Goal: Information Seeking & Learning: Learn about a topic

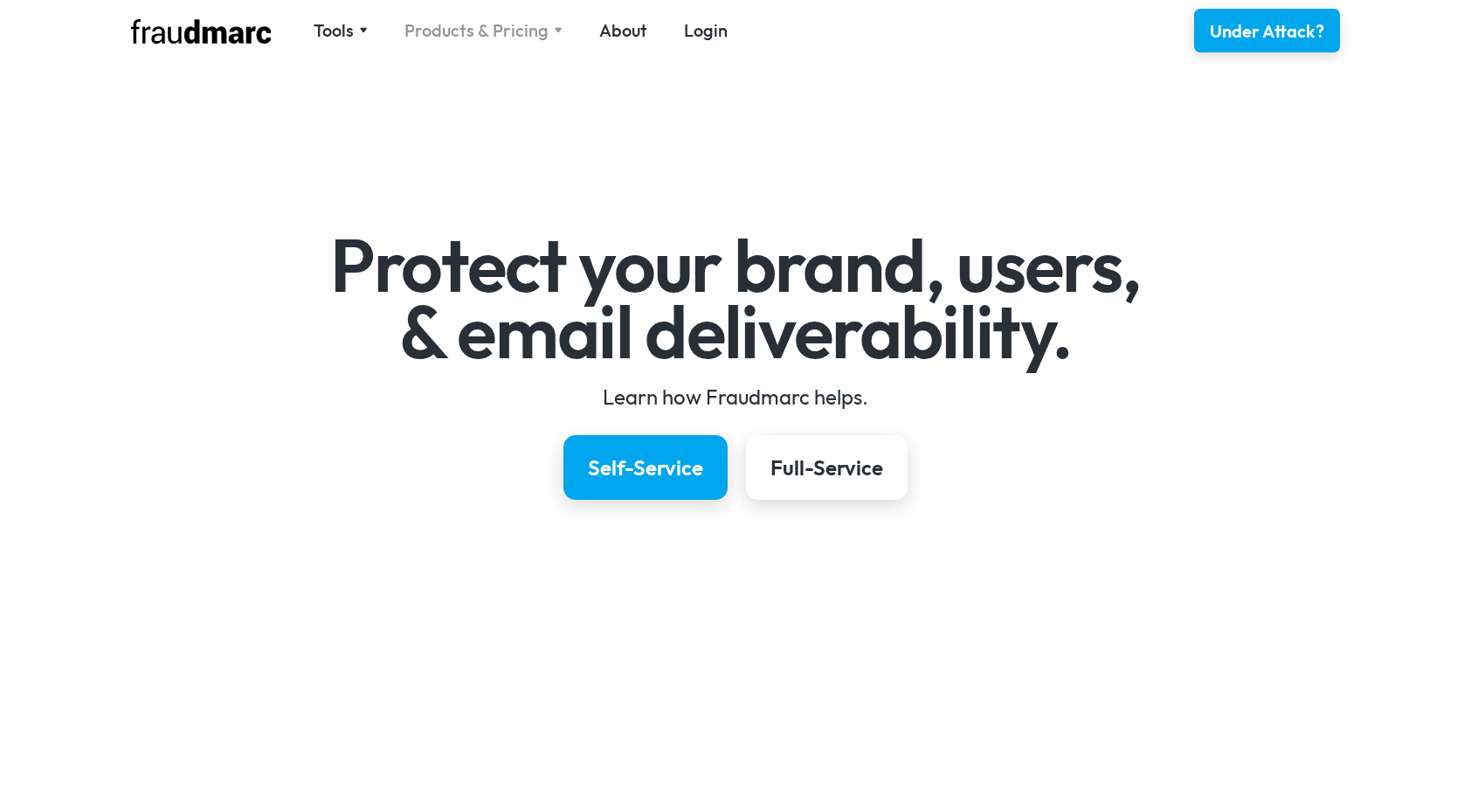
drag, startPoint x: 0, startPoint y: 0, endPoint x: 529, endPoint y: 34, distance: 530.6
click at [529, 34] on div "Products & Pricing" at bounding box center [477, 30] width 144 height 24
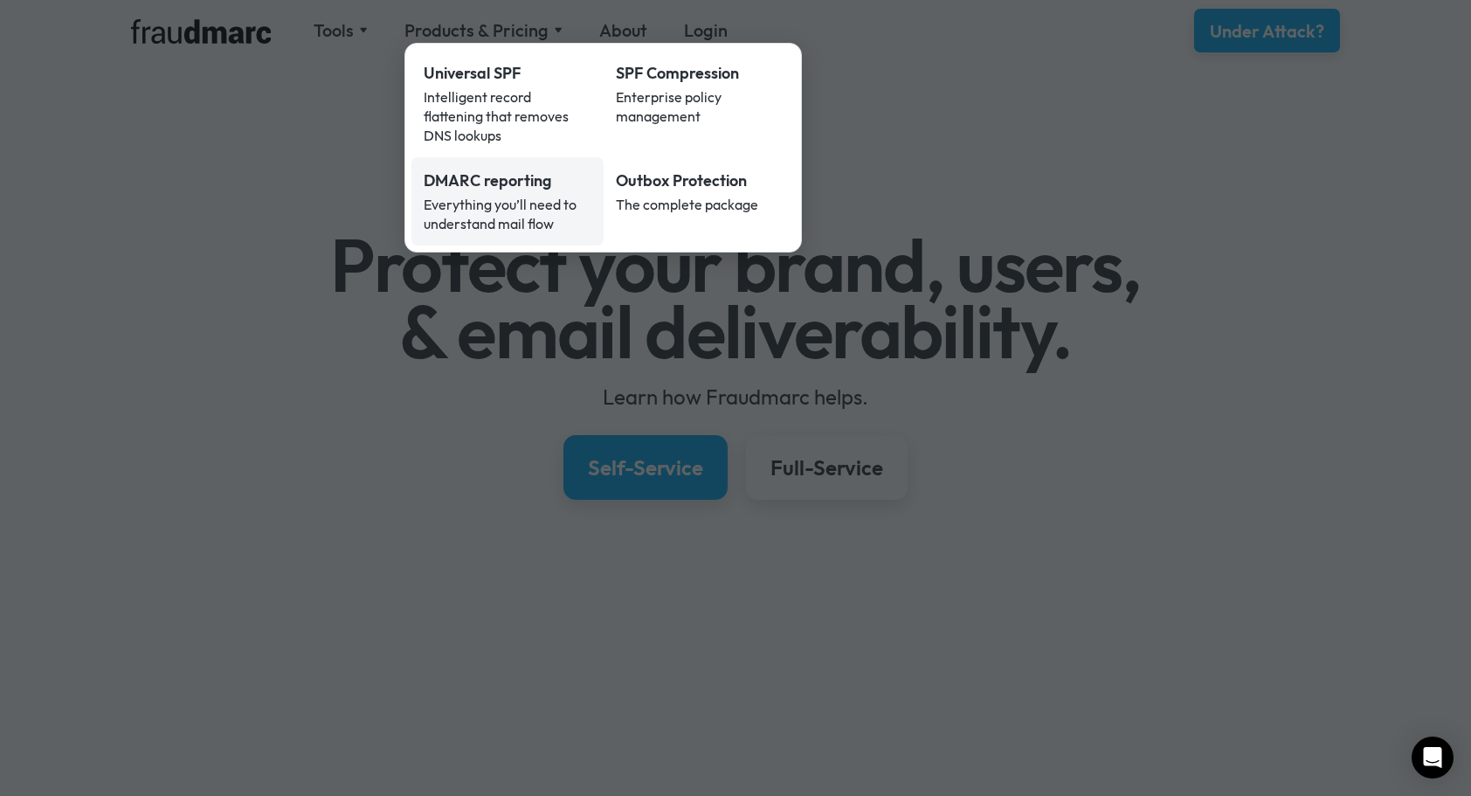
click at [540, 195] on div "Everything you’ll need to understand mail flow" at bounding box center [508, 214] width 168 height 38
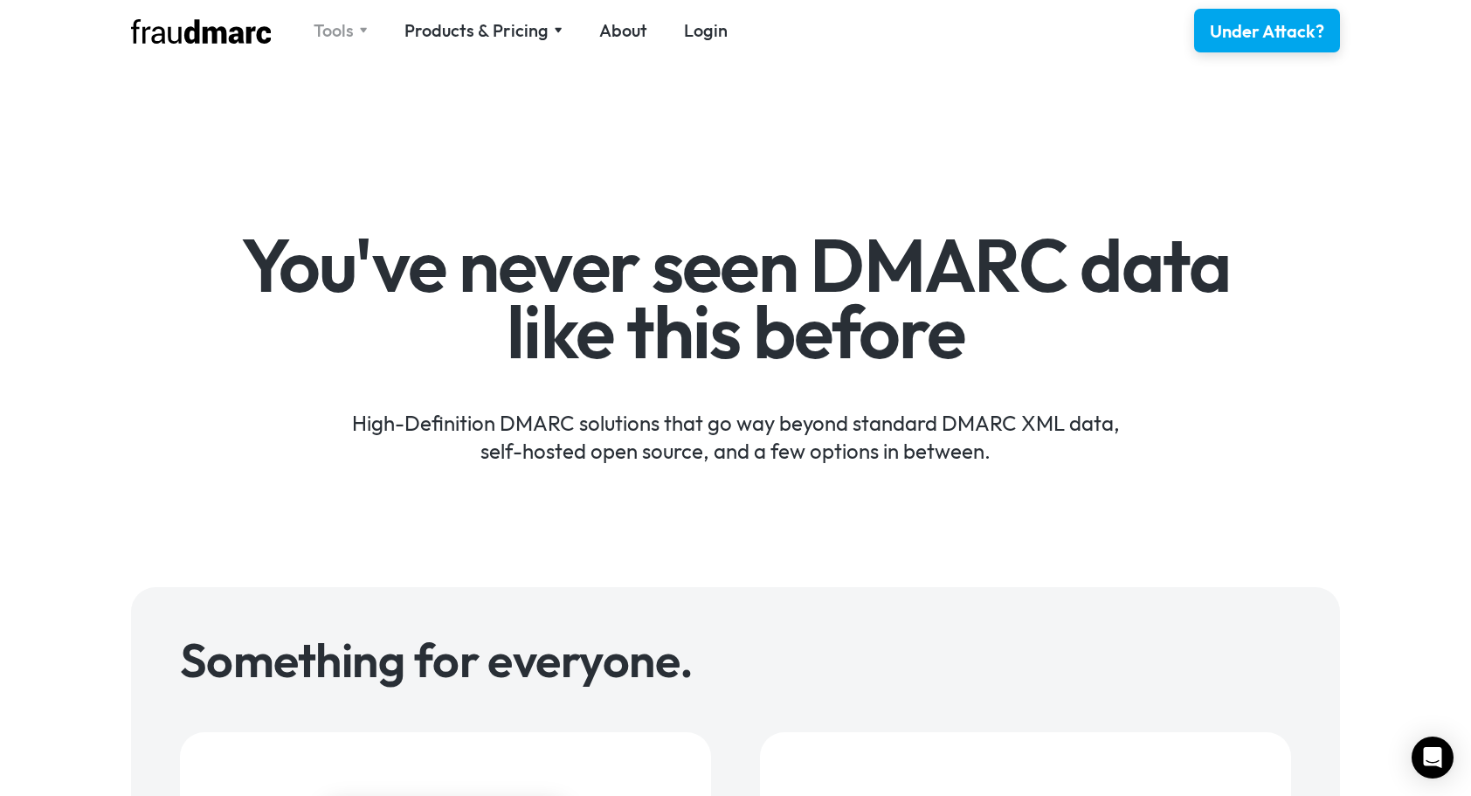
click at [341, 23] on div "Tools" at bounding box center [334, 30] width 40 height 24
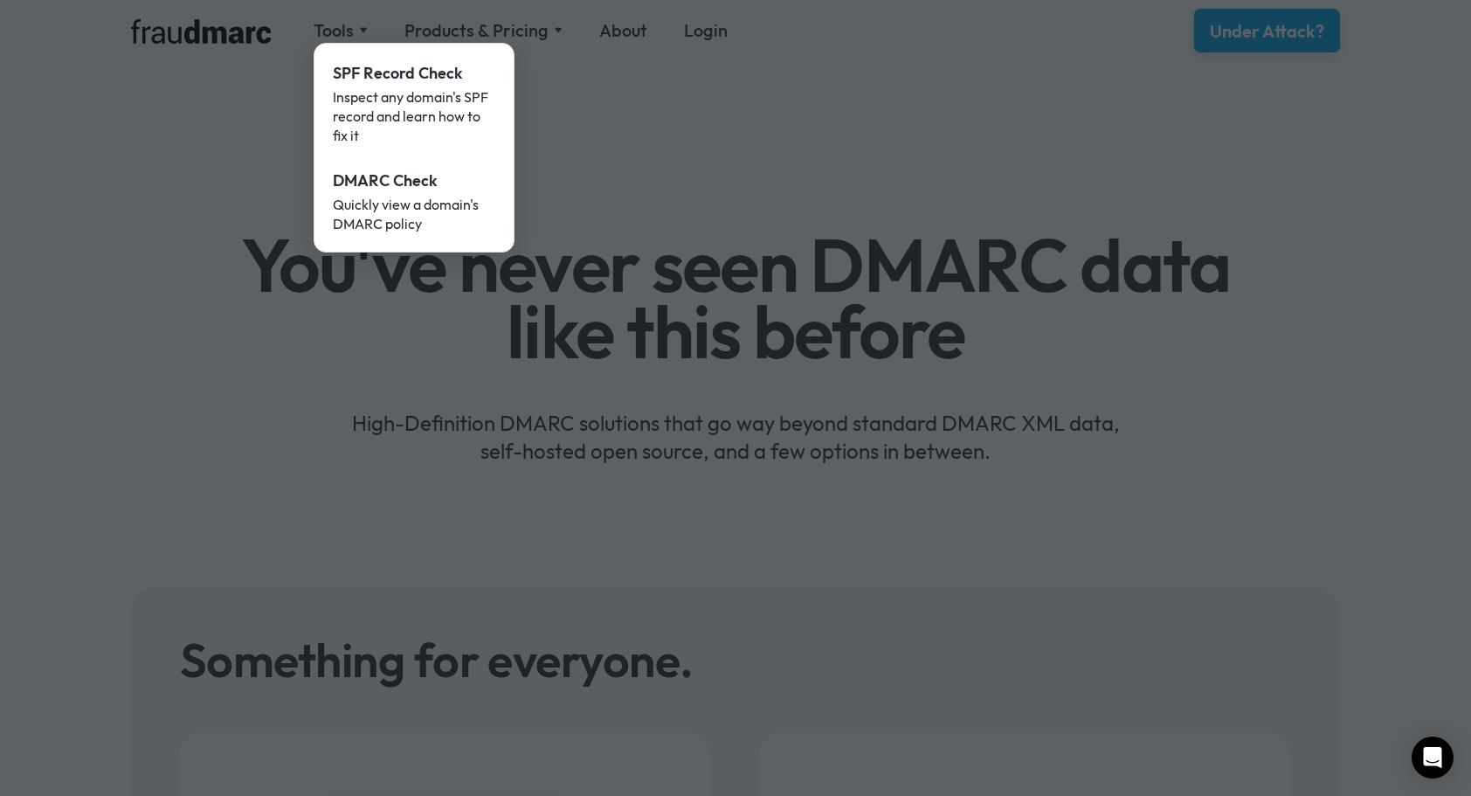
click at [642, 137] on div at bounding box center [735, 398] width 1471 height 796
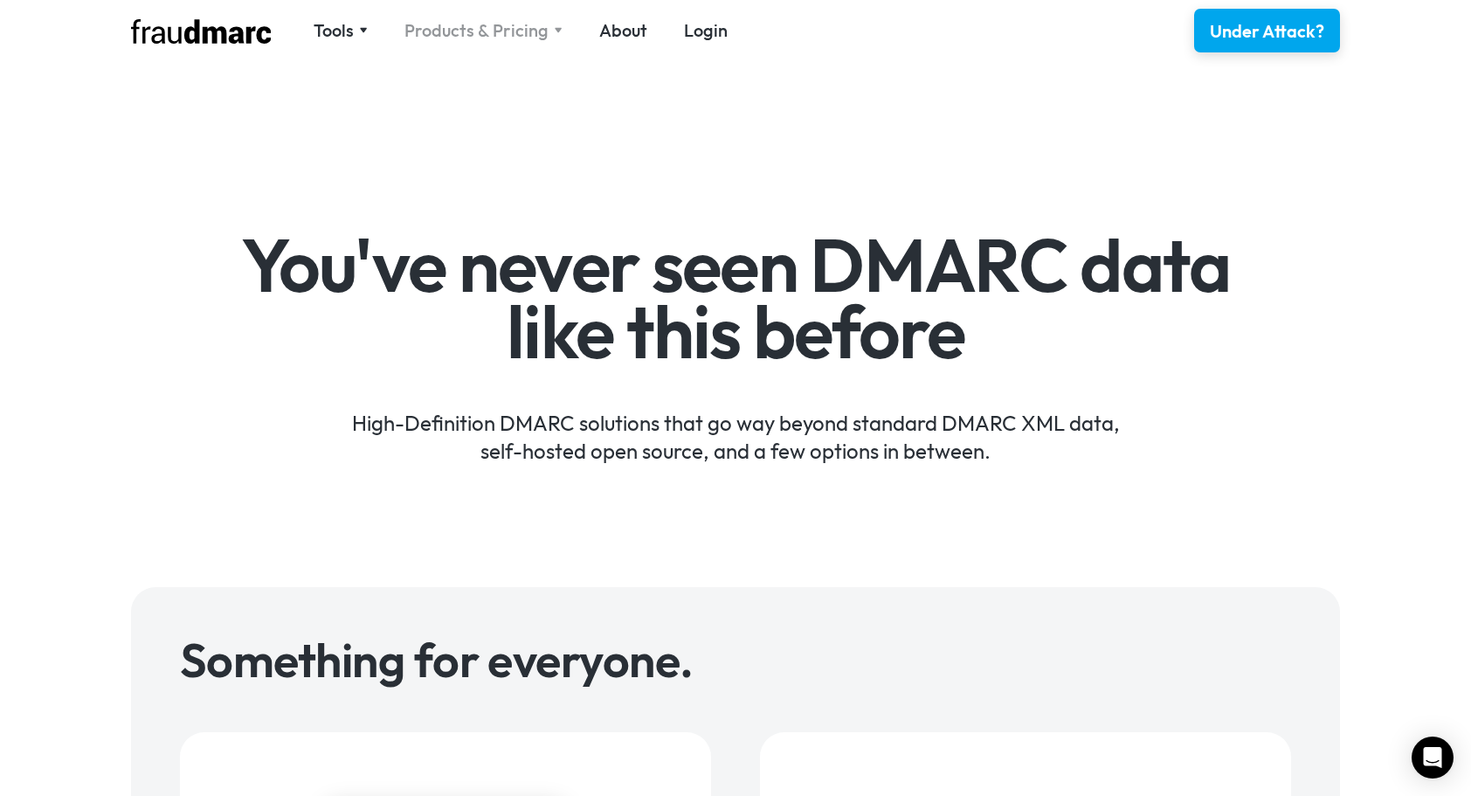
click at [517, 33] on div "Products & Pricing" at bounding box center [477, 30] width 144 height 24
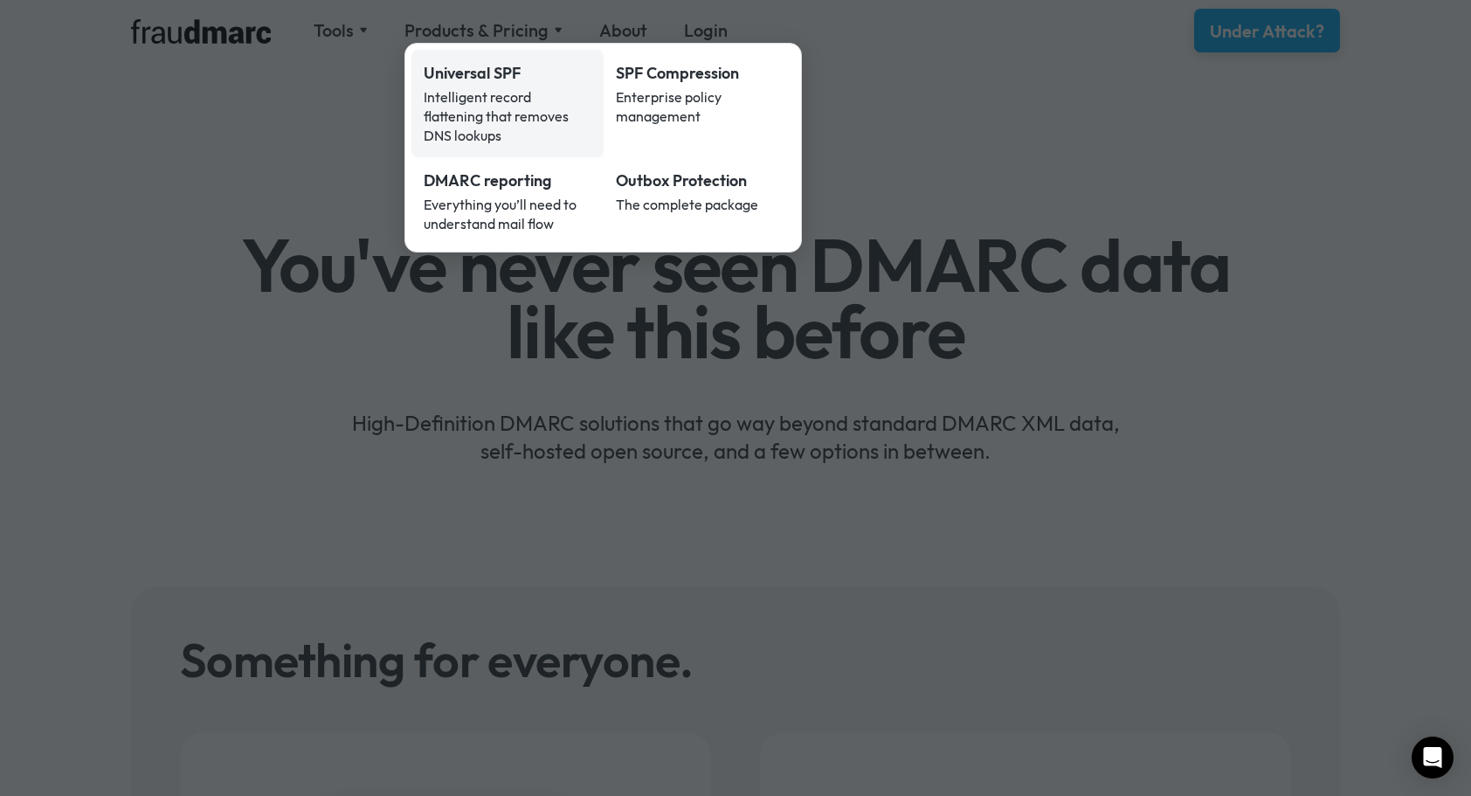
click at [516, 115] on div "Intelligent record flattening that removes DNS lookups" at bounding box center [508, 116] width 168 height 58
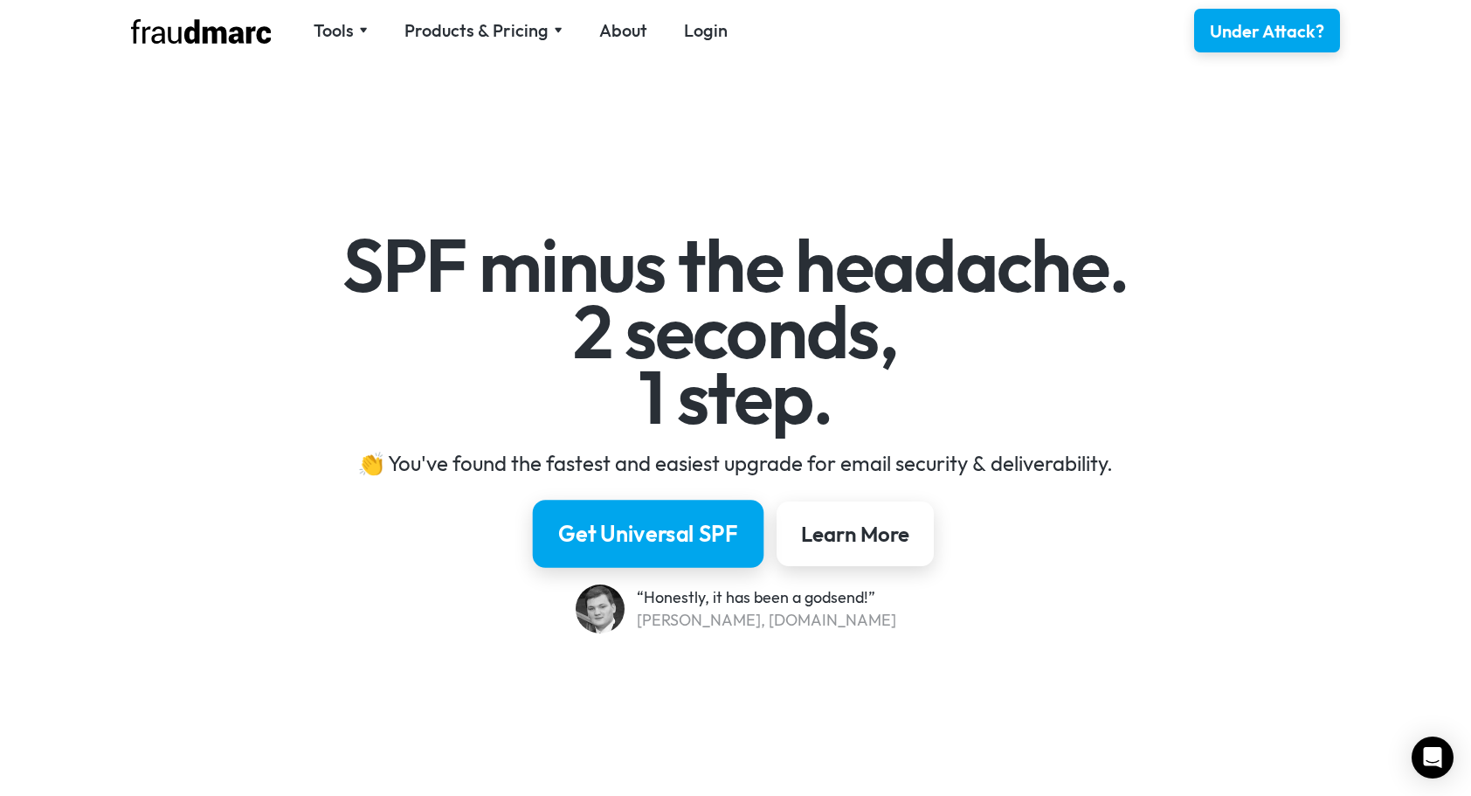
click at [621, 524] on div "Get Universal SPF" at bounding box center [648, 534] width 180 height 30
